Goal: Task Accomplishment & Management: Use online tool/utility

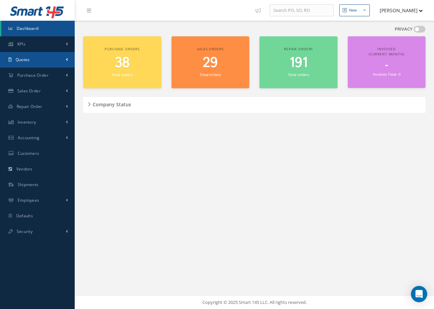
click at [38, 62] on link "Quotes" at bounding box center [37, 60] width 75 height 16
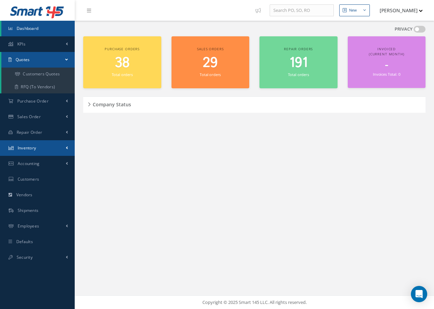
click at [29, 152] on link "Inventory" at bounding box center [37, 148] width 75 height 16
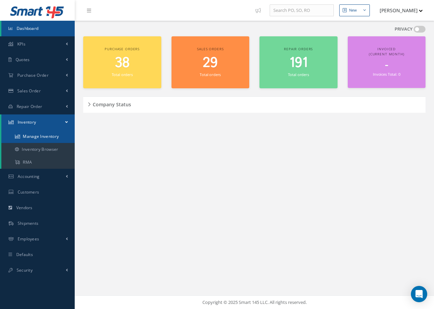
click at [47, 139] on link "Manage Inventory" at bounding box center [37, 136] width 73 height 13
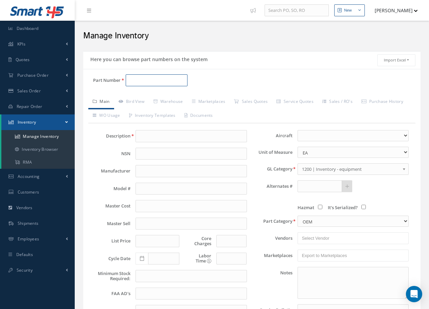
click at [141, 79] on input "Part Number" at bounding box center [157, 80] width 62 height 12
type input "1001248-2"
drag, startPoint x: 152, startPoint y: 79, endPoint x: 126, endPoint y: 82, distance: 26.3
click at [126, 82] on input "1001248-2" at bounding box center [157, 80] width 62 height 12
